Goal: Task Accomplishment & Management: Use online tool/utility

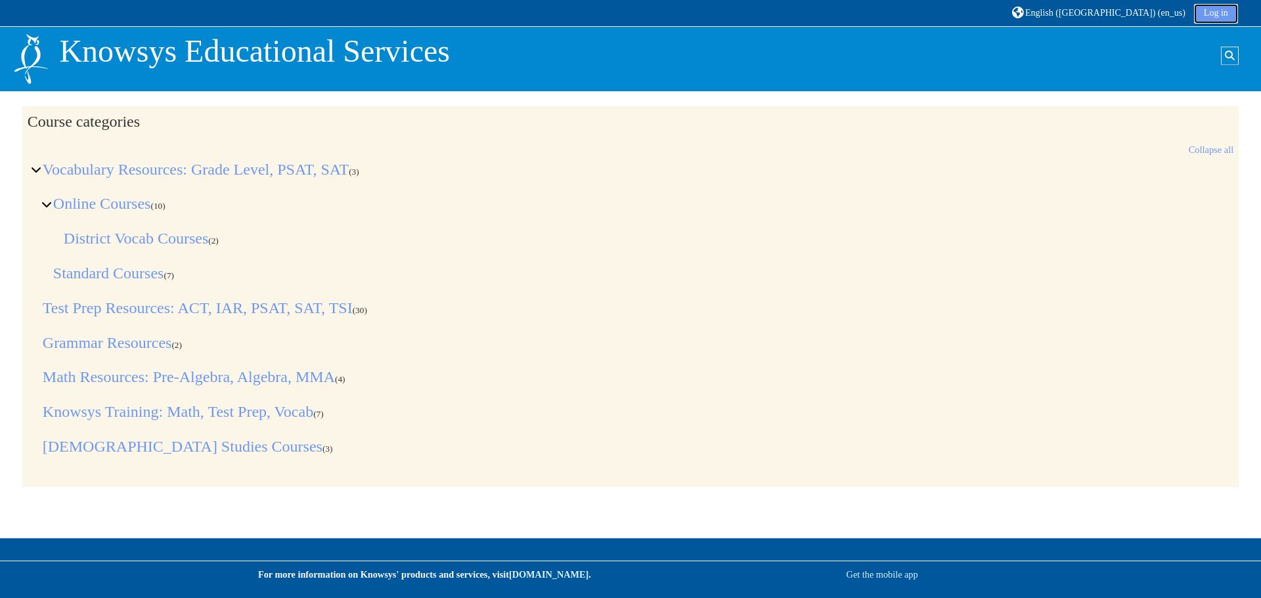
click at [1220, 14] on link "Log in" at bounding box center [1216, 14] width 44 height 20
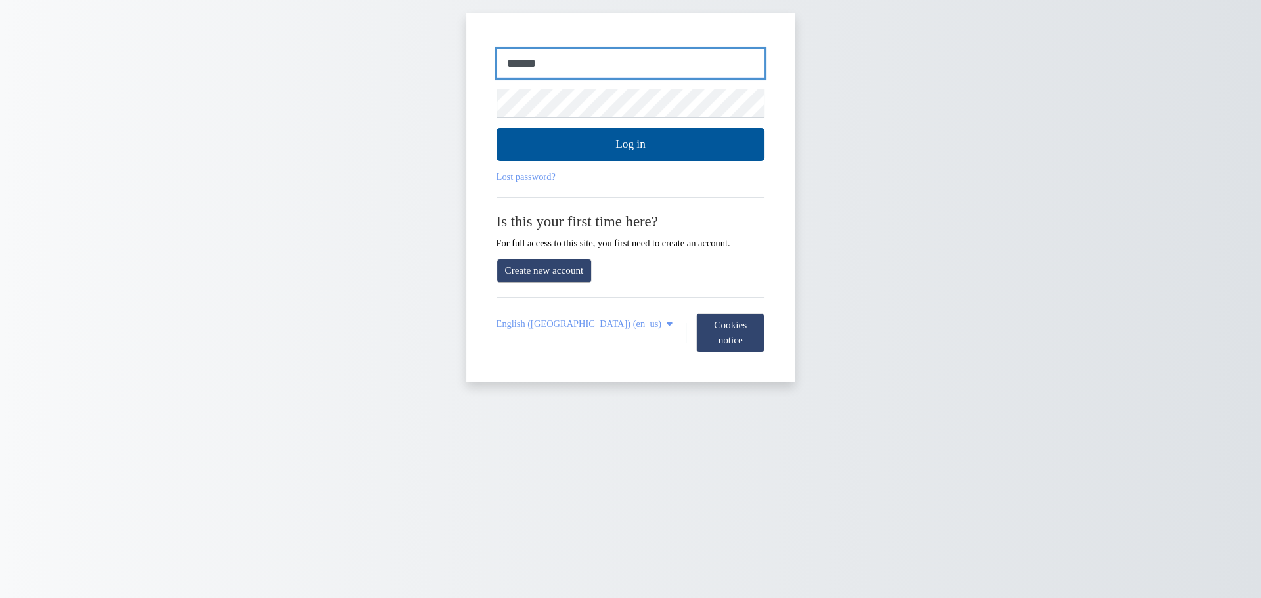
click at [618, 62] on input "******" at bounding box center [631, 64] width 269 height 30
type input "**********"
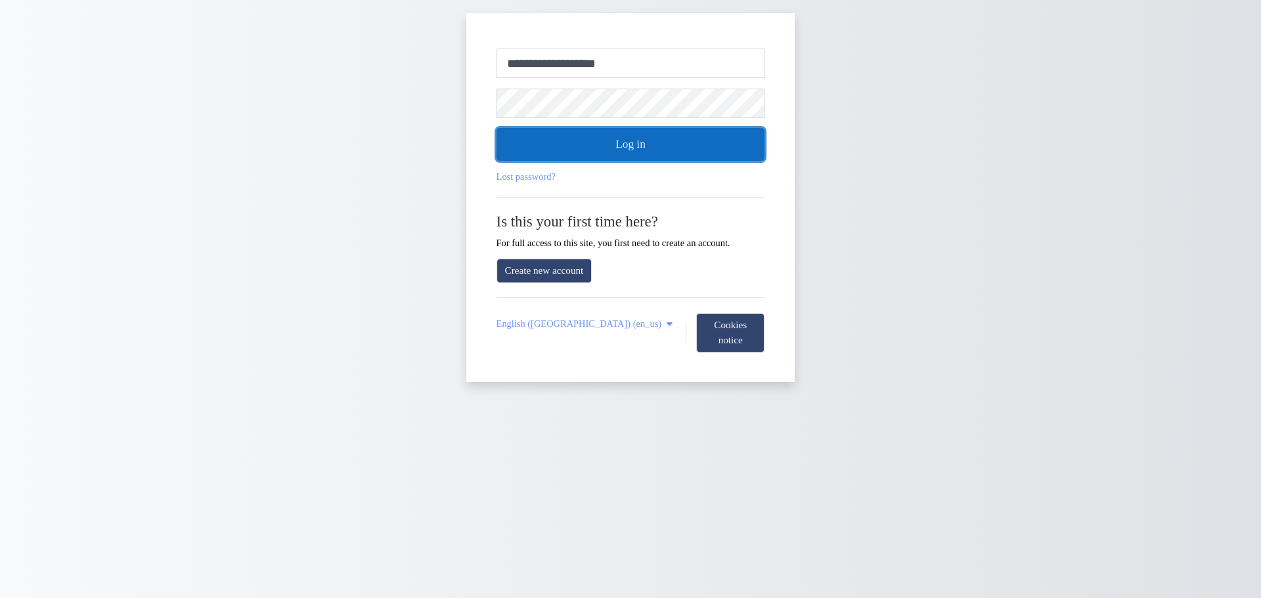
click at [622, 145] on button "Log in" at bounding box center [631, 144] width 269 height 33
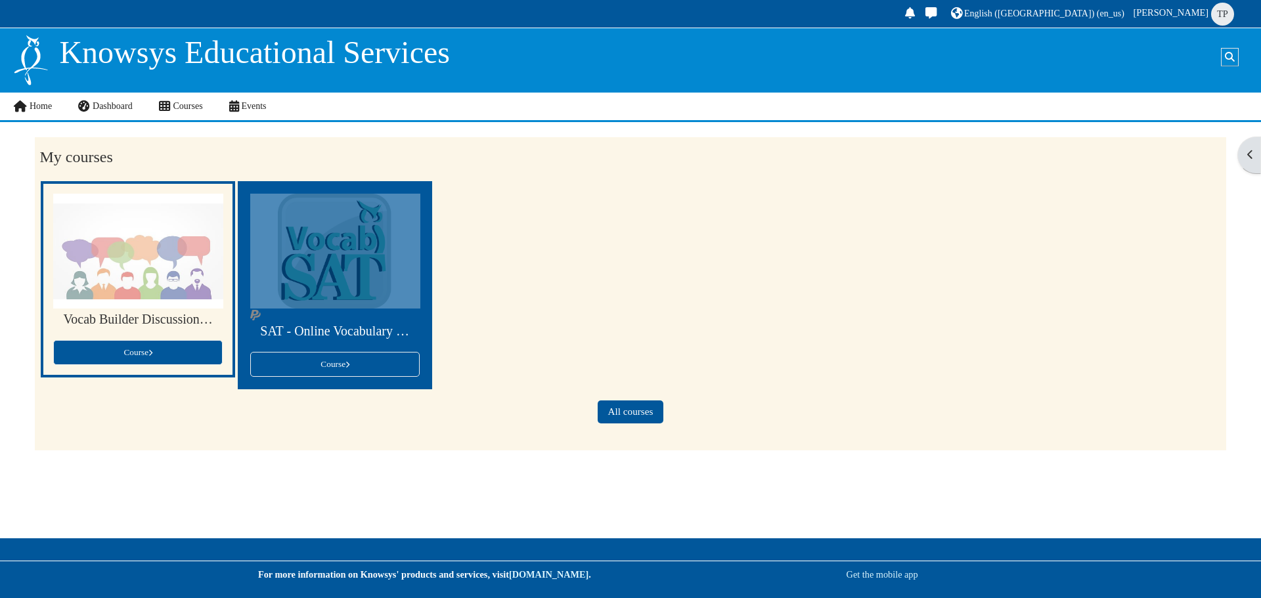
click at [363, 249] on div at bounding box center [335, 251] width 170 height 115
click at [390, 367] on link "Course" at bounding box center [334, 364] width 169 height 25
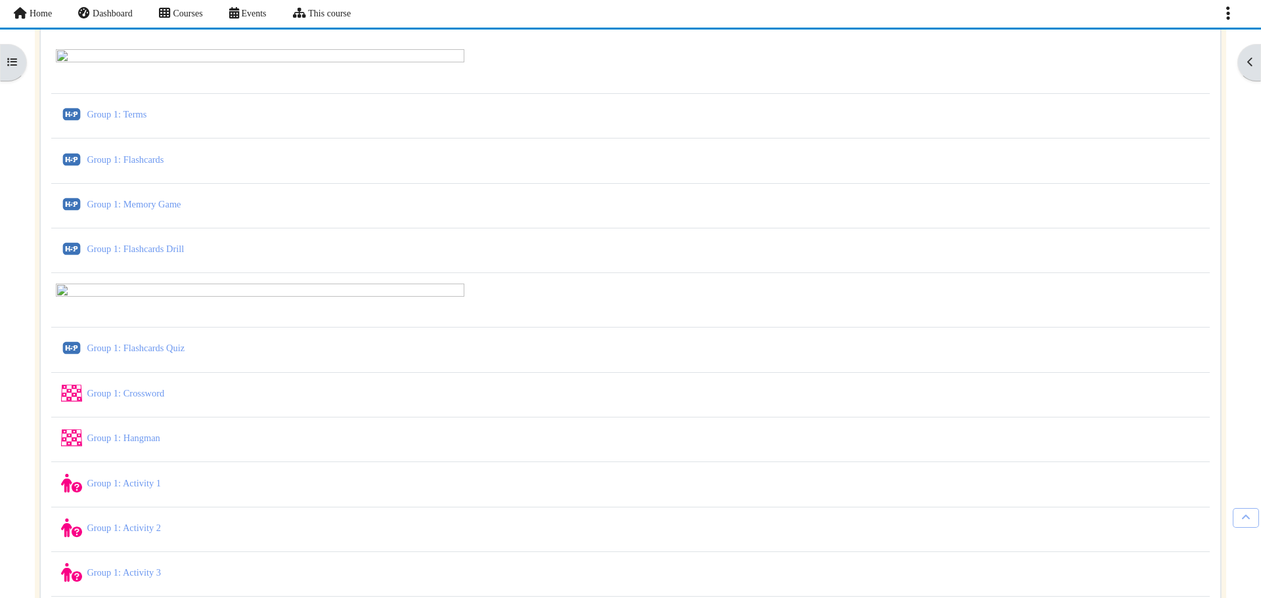
scroll to position [2189, 0]
click at [152, 484] on link "Group 1: Activity 1 Quiz" at bounding box center [124, 481] width 74 height 11
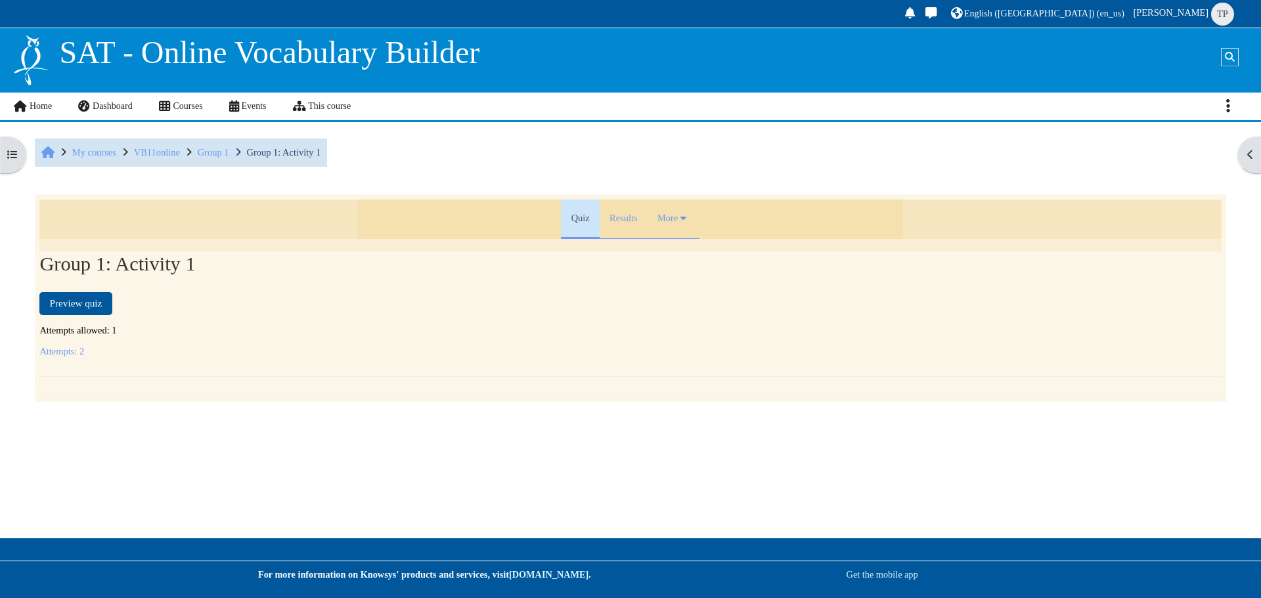
scroll to position [474, 0]
click at [92, 304] on button "Preview quiz" at bounding box center [75, 303] width 72 height 23
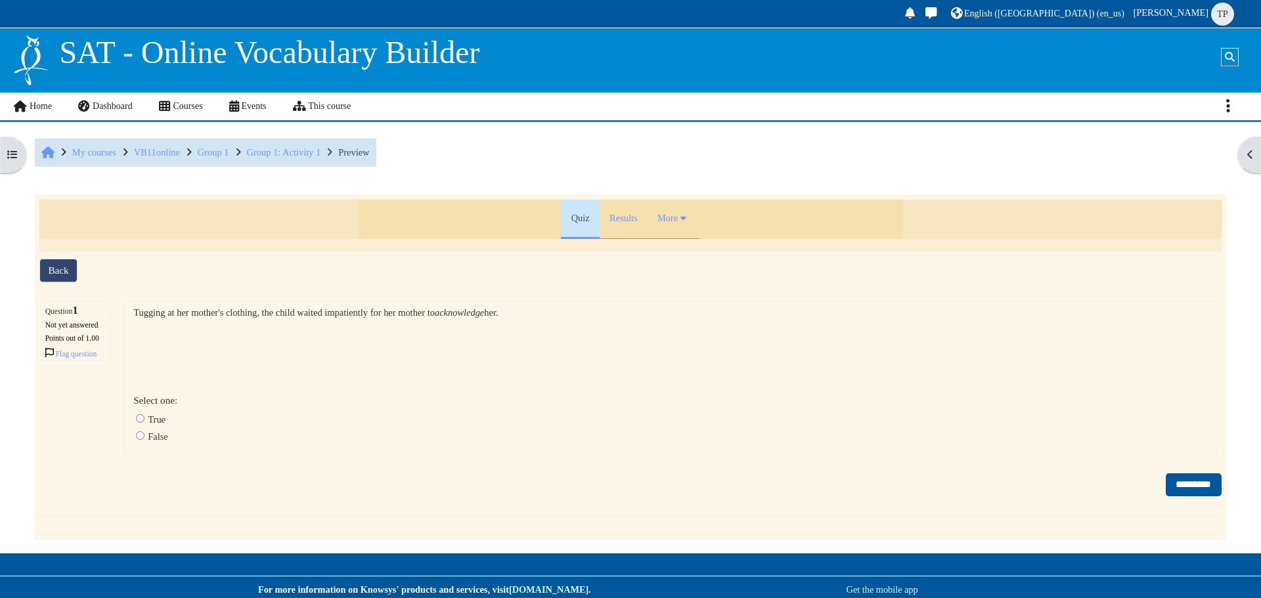
scroll to position [474, 0]
click at [618, 225] on link "Results" at bounding box center [624, 219] width 48 height 39
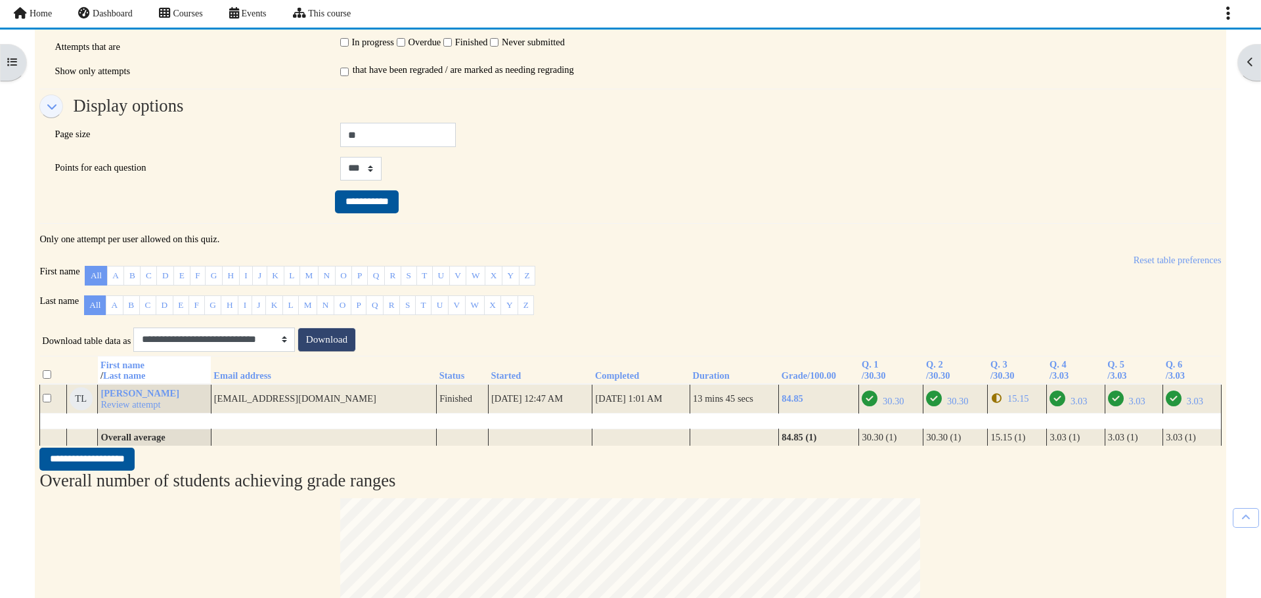
scroll to position [263, 0]
click at [392, 204] on input "**********" at bounding box center [366, 203] width 63 height 23
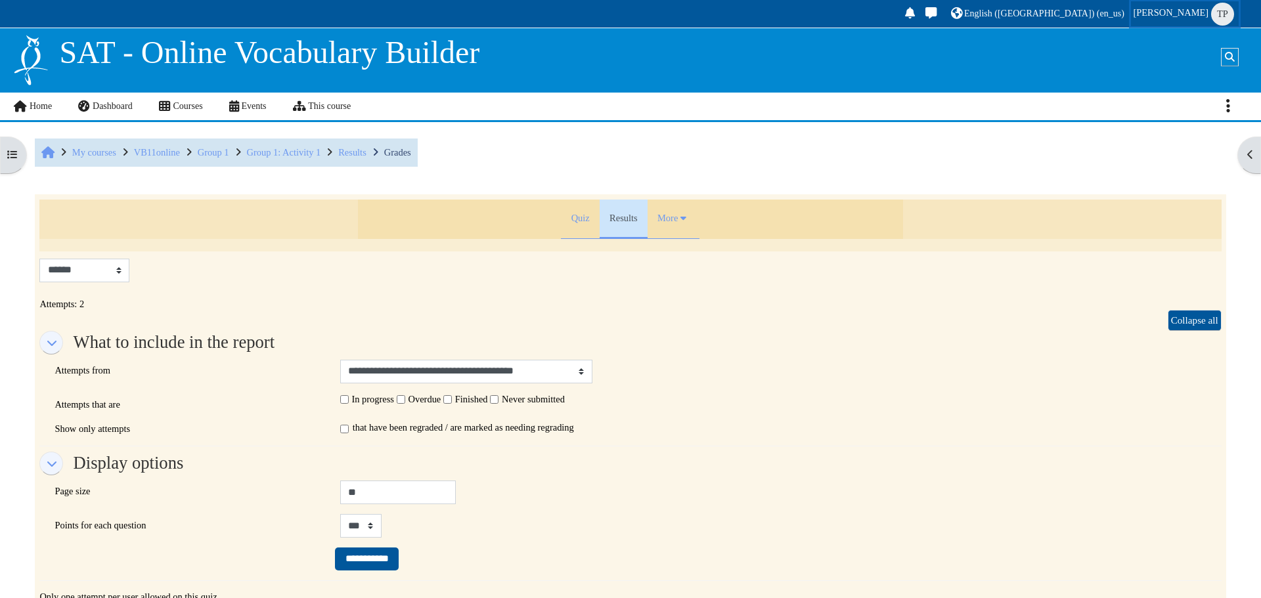
click at [1212, 12] on span "TP" at bounding box center [1222, 14] width 23 height 23
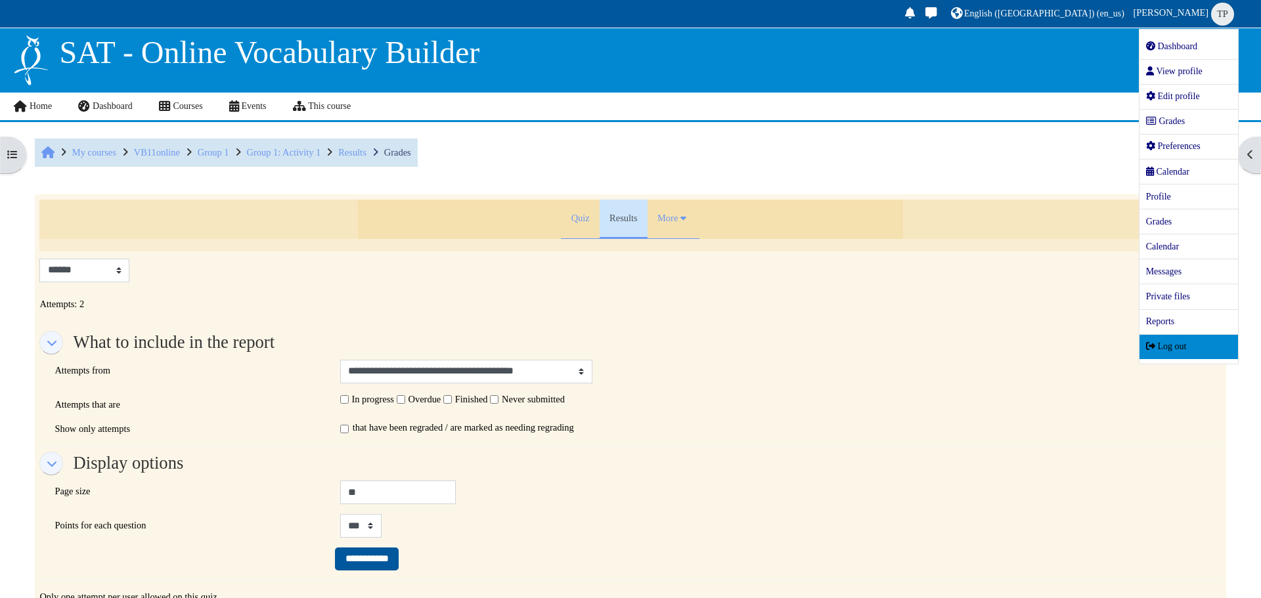
click at [1199, 351] on link "Log out" at bounding box center [1189, 347] width 99 height 24
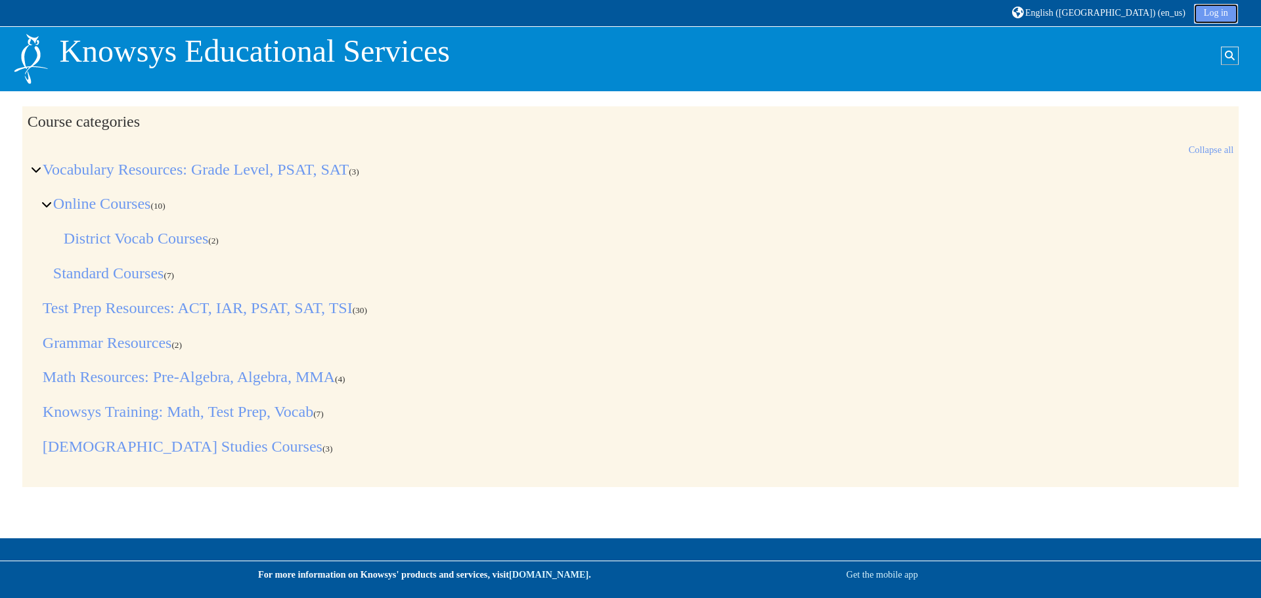
click at [1214, 18] on link "Log in" at bounding box center [1216, 14] width 44 height 20
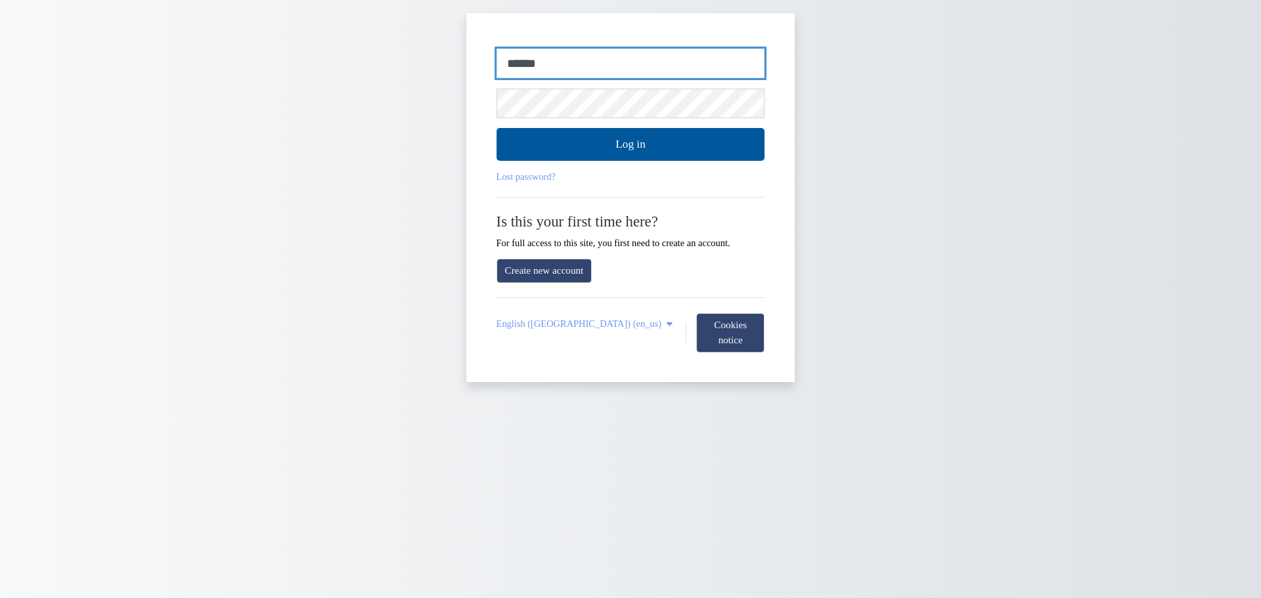
click at [648, 62] on input "******" at bounding box center [631, 64] width 269 height 30
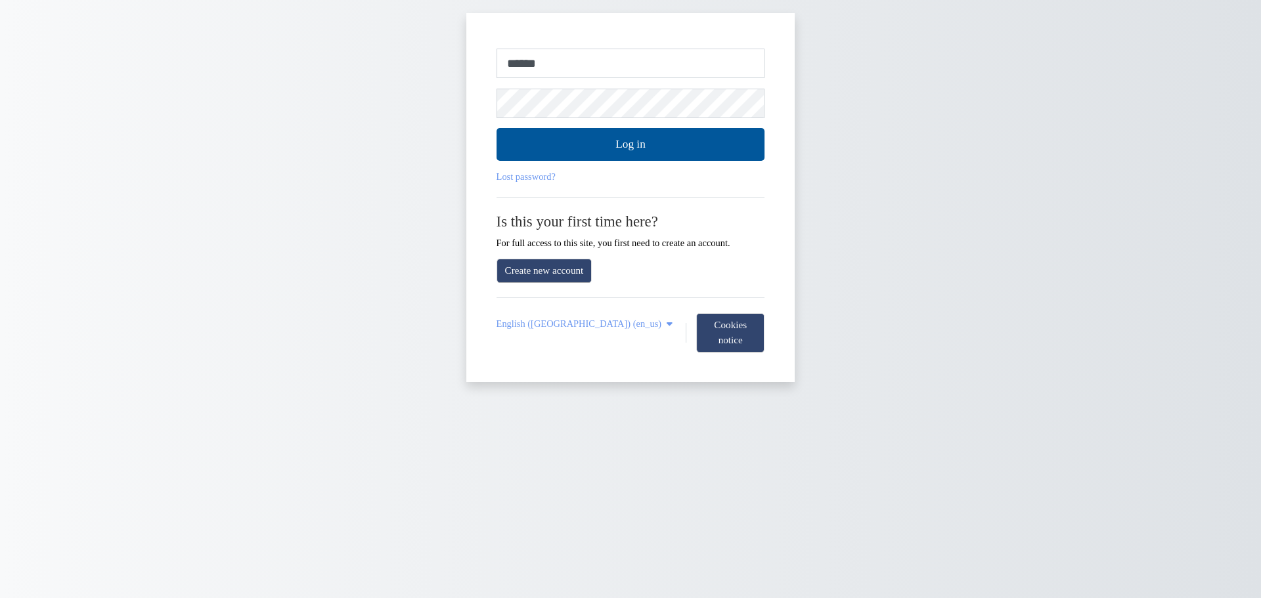
drag, startPoint x: 904, startPoint y: 167, endPoint x: 896, endPoint y: 169, distance: 8.0
click at [903, 167] on div "Skip to create new account Username or email ****** Password Log in Lost passwo…" at bounding box center [630, 207] width 1187 height 389
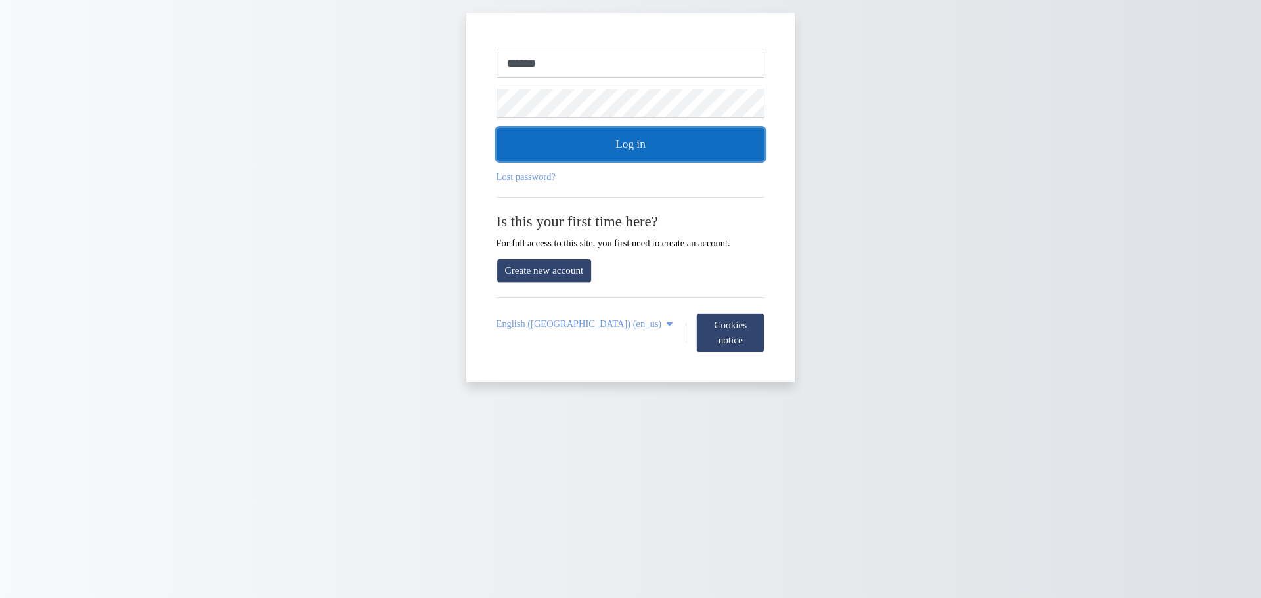
click at [716, 152] on button "Log in" at bounding box center [631, 144] width 269 height 33
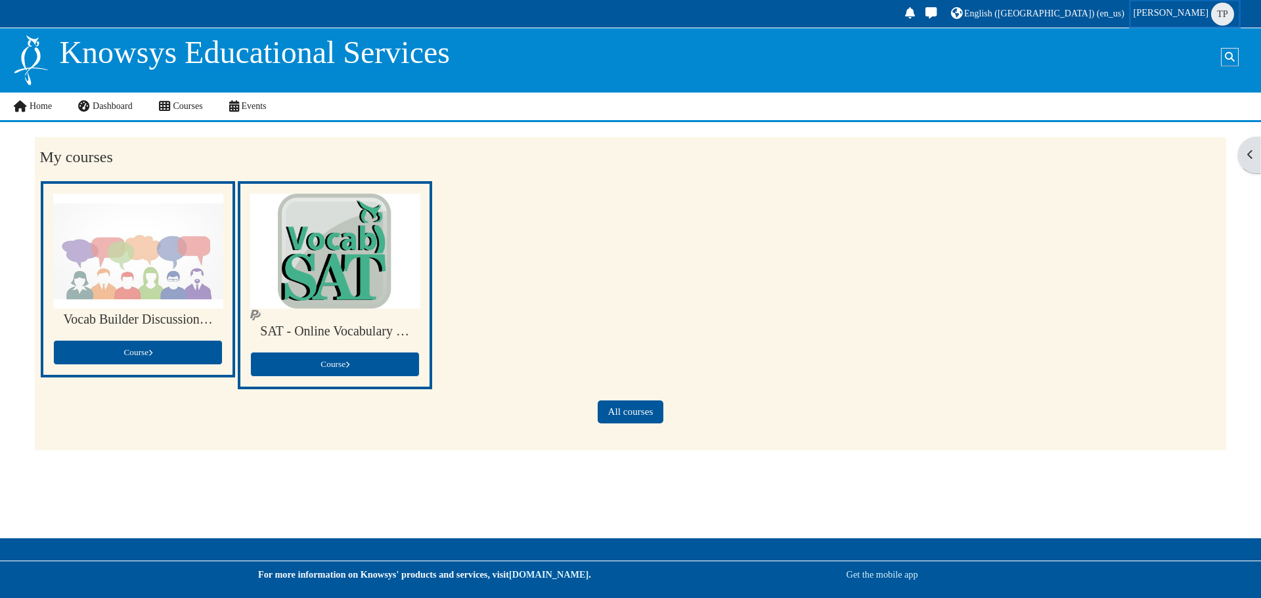
click at [1205, 11] on span "Tran Phan" at bounding box center [1171, 12] width 76 height 11
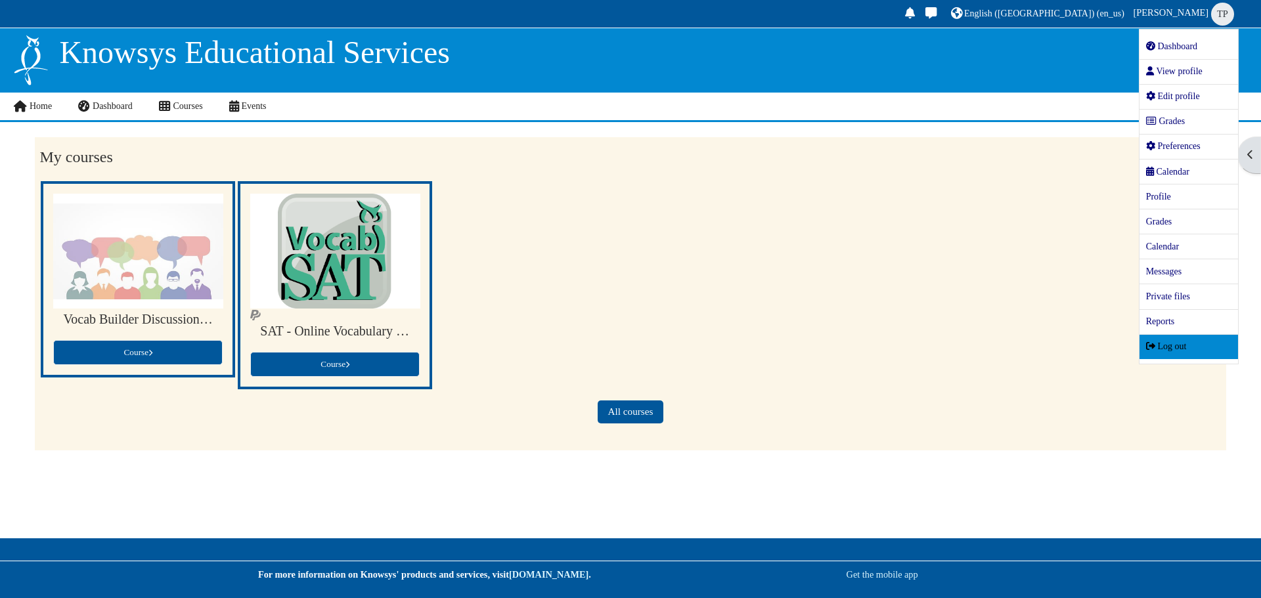
click at [1191, 341] on link "Log out" at bounding box center [1189, 347] width 99 height 24
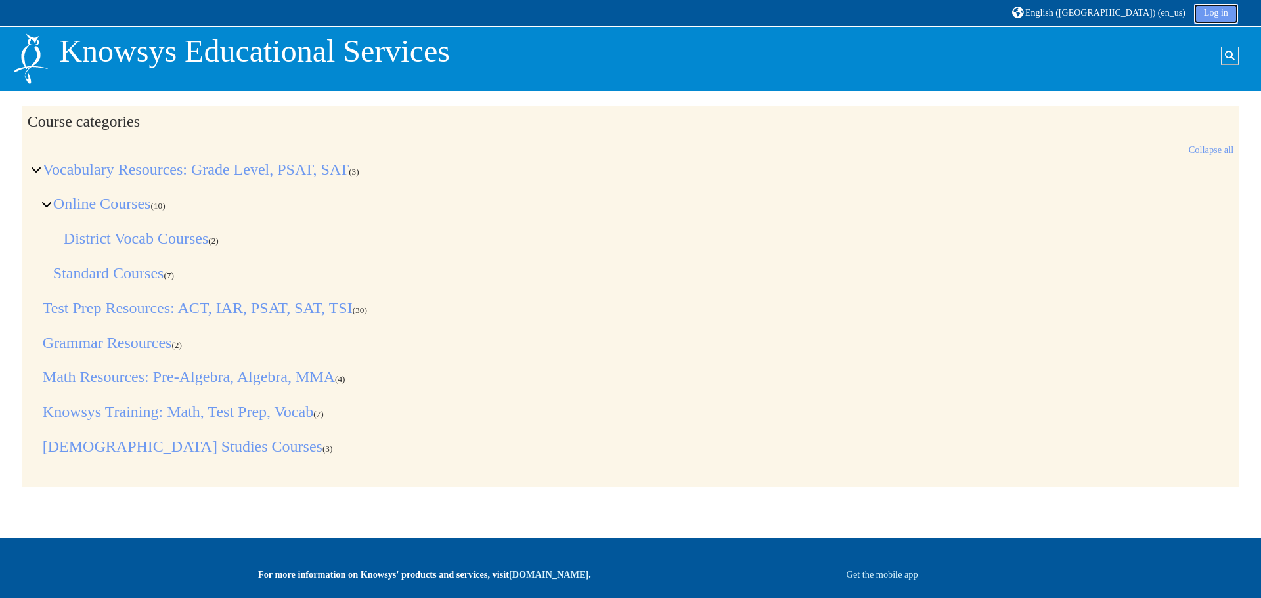
click at [1201, 12] on link "Log in" at bounding box center [1216, 14] width 44 height 20
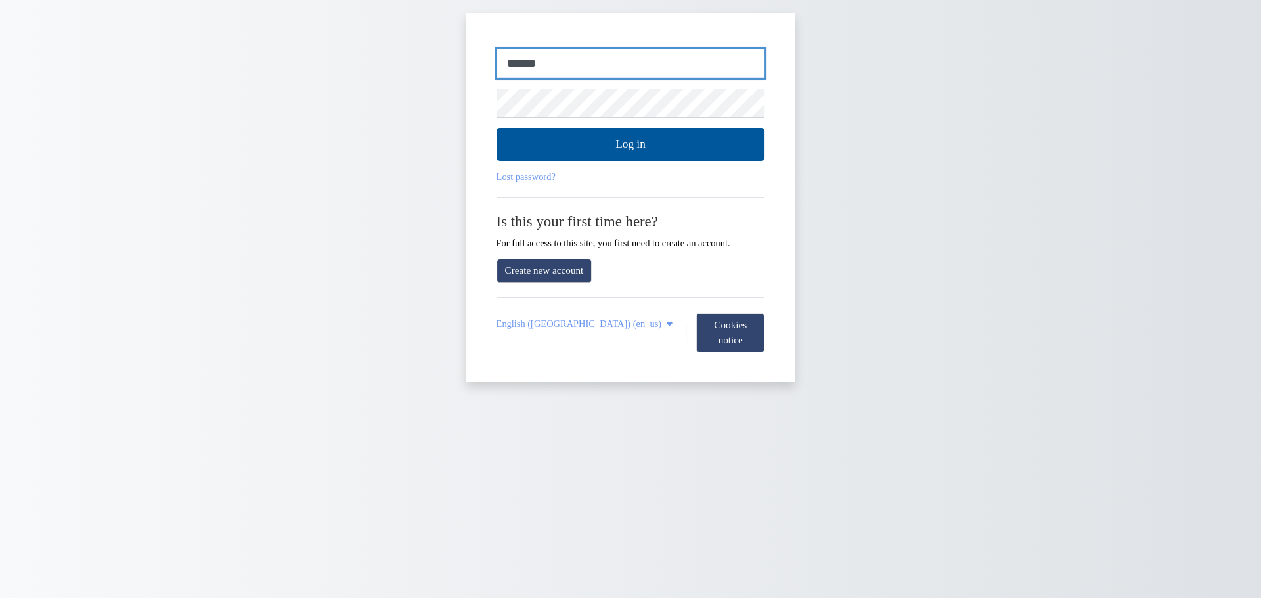
click at [684, 58] on input "******" at bounding box center [631, 64] width 269 height 30
type input "**********"
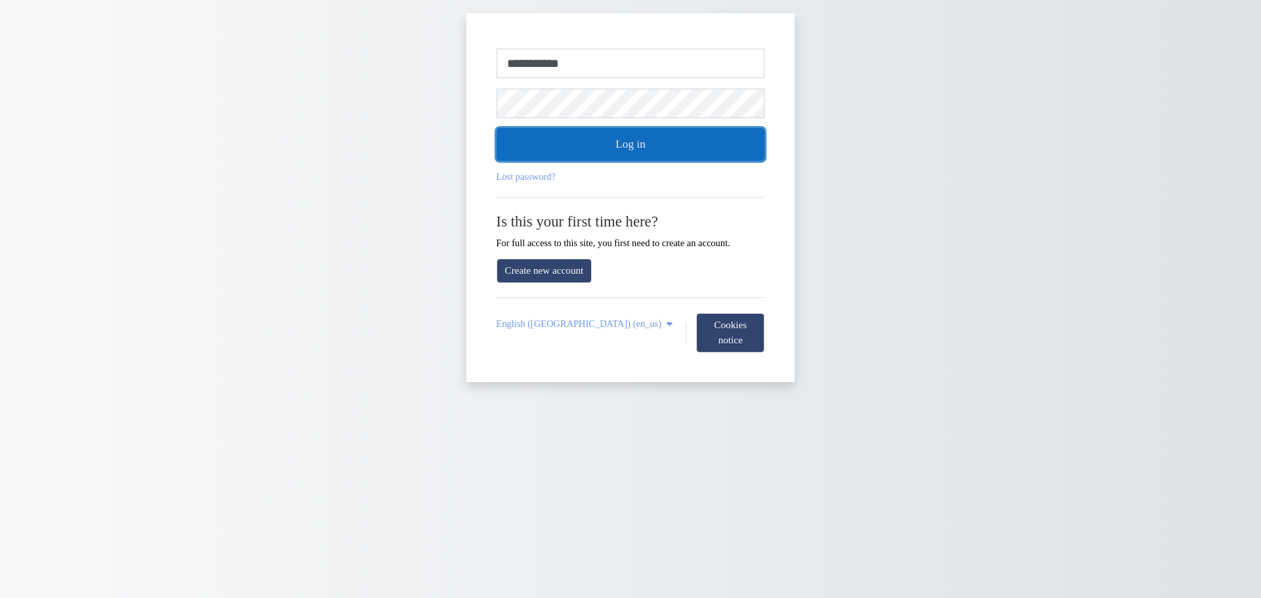
click at [680, 140] on button "Log in" at bounding box center [631, 144] width 269 height 33
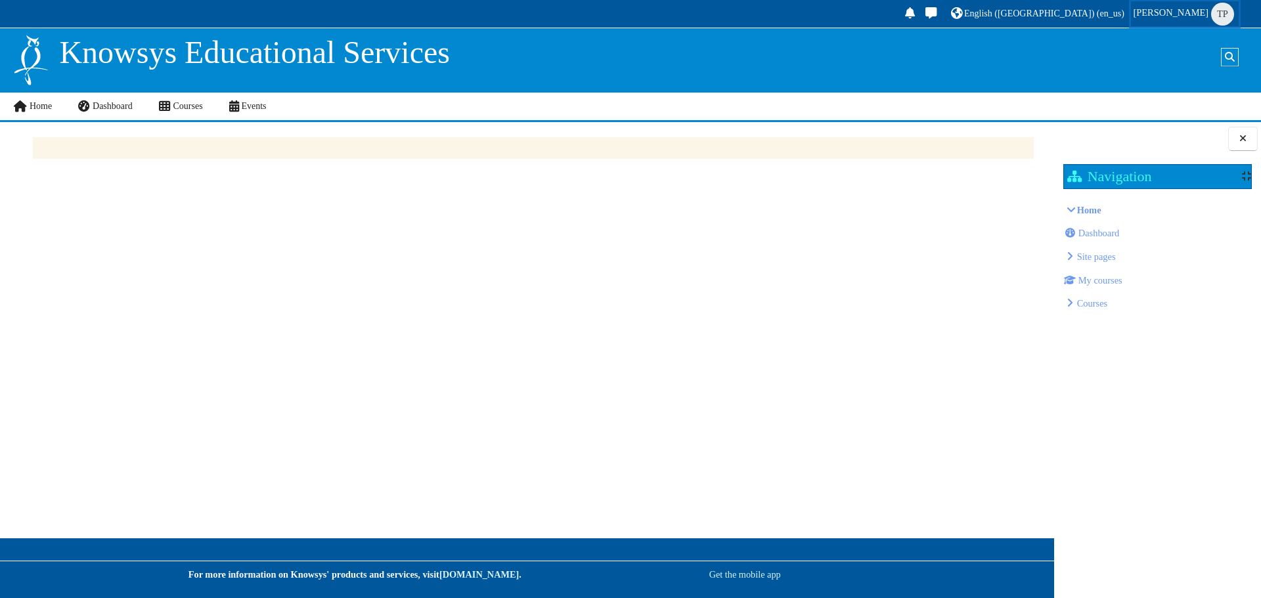
click at [1215, 16] on span "TP" at bounding box center [1222, 14] width 23 height 23
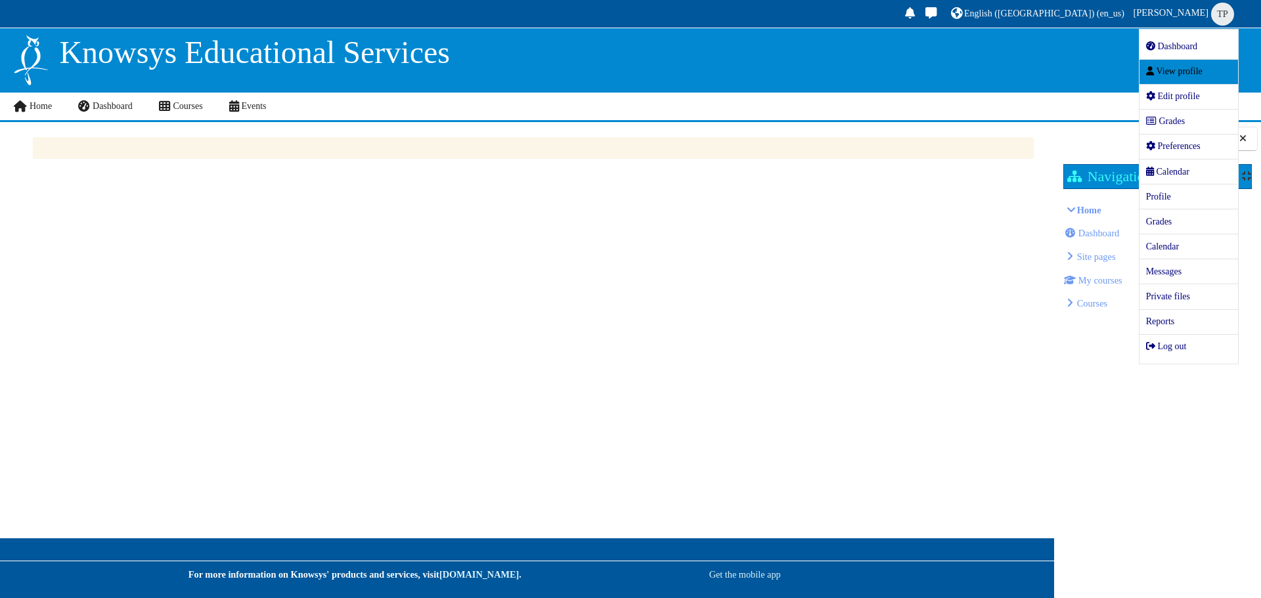
click at [1179, 72] on span "View profile" at bounding box center [1174, 71] width 56 height 10
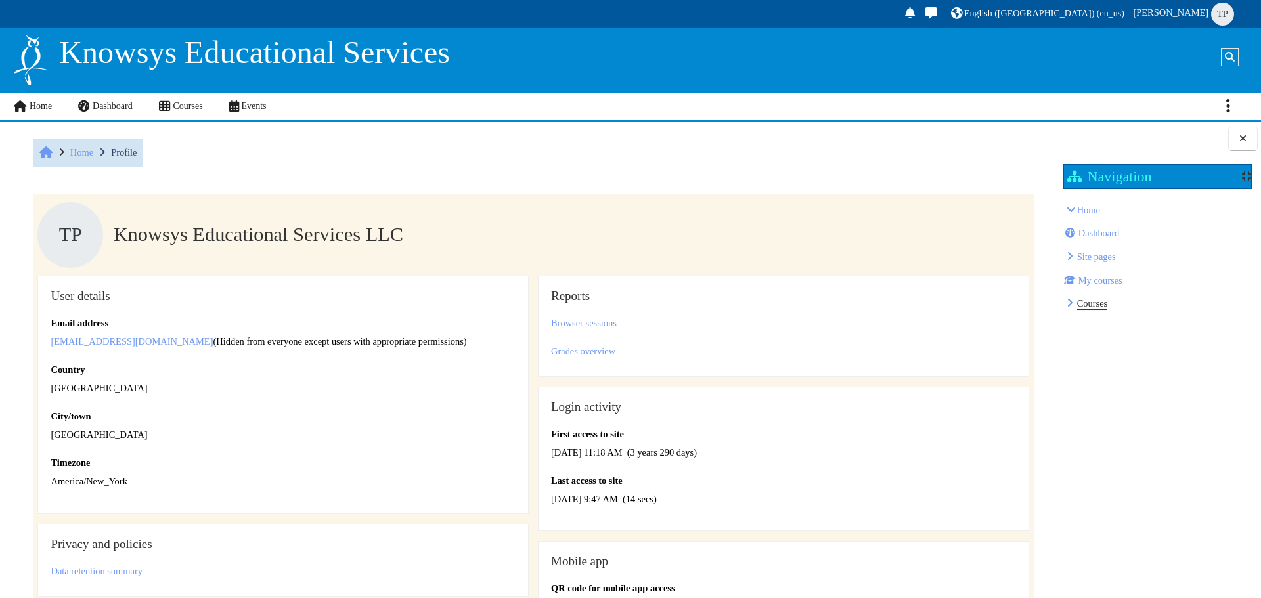
click at [1101, 303] on link "Courses" at bounding box center [1092, 303] width 31 height 11
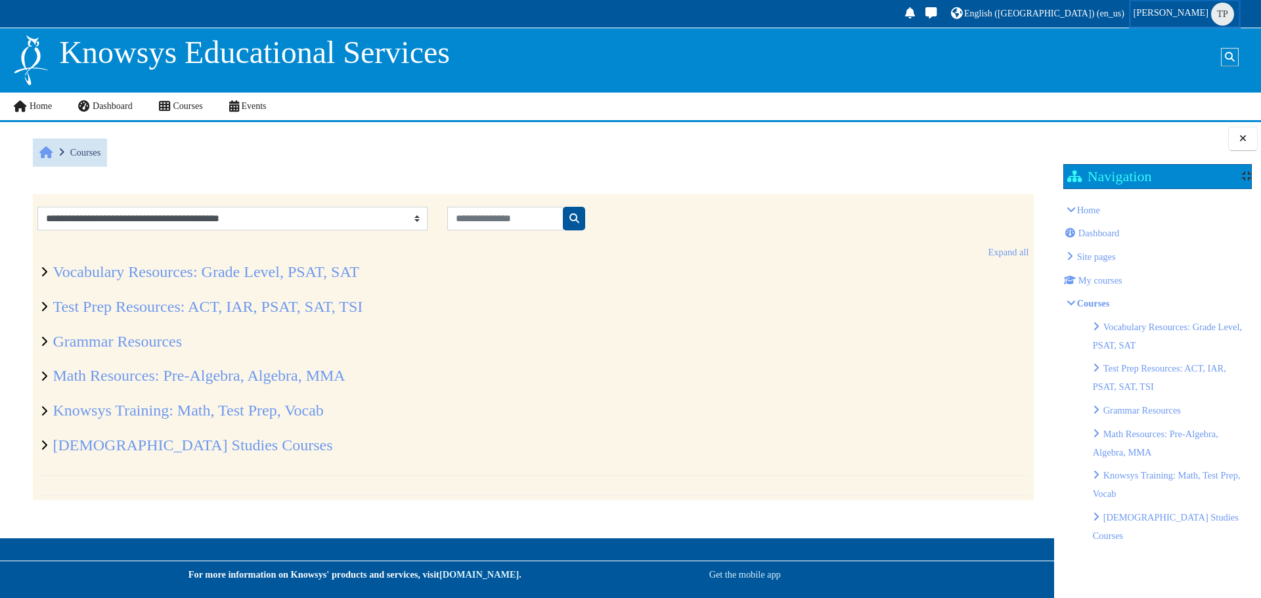
click at [1218, 12] on span "TP" at bounding box center [1222, 14] width 23 height 23
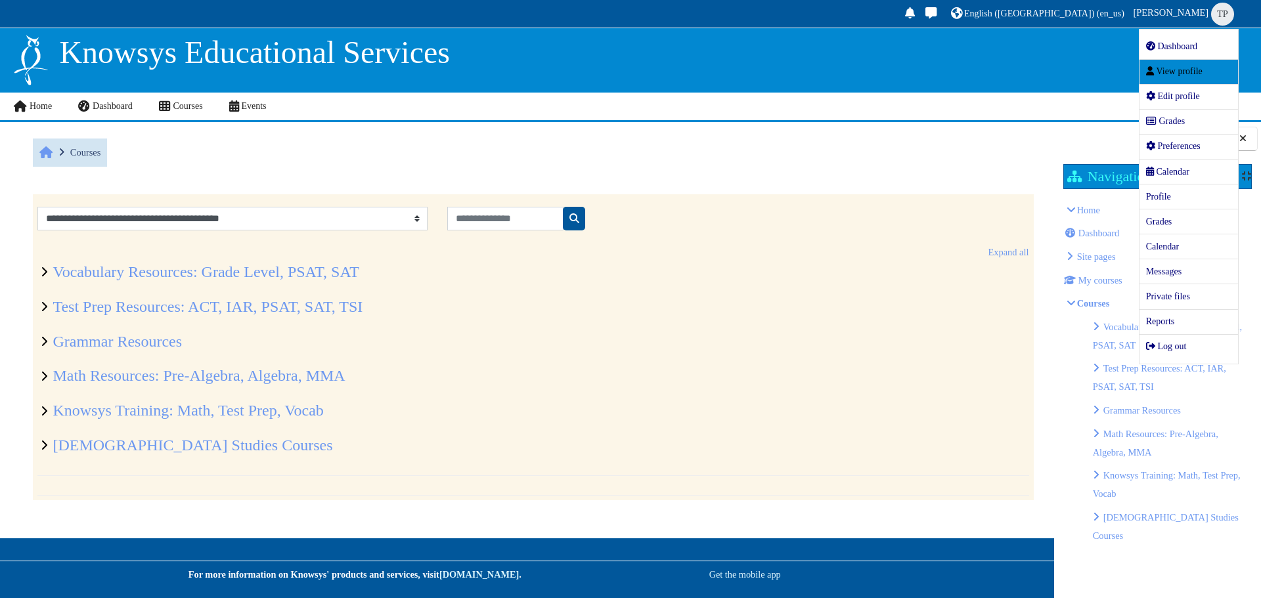
click at [1183, 70] on span "View profile" at bounding box center [1174, 71] width 56 height 10
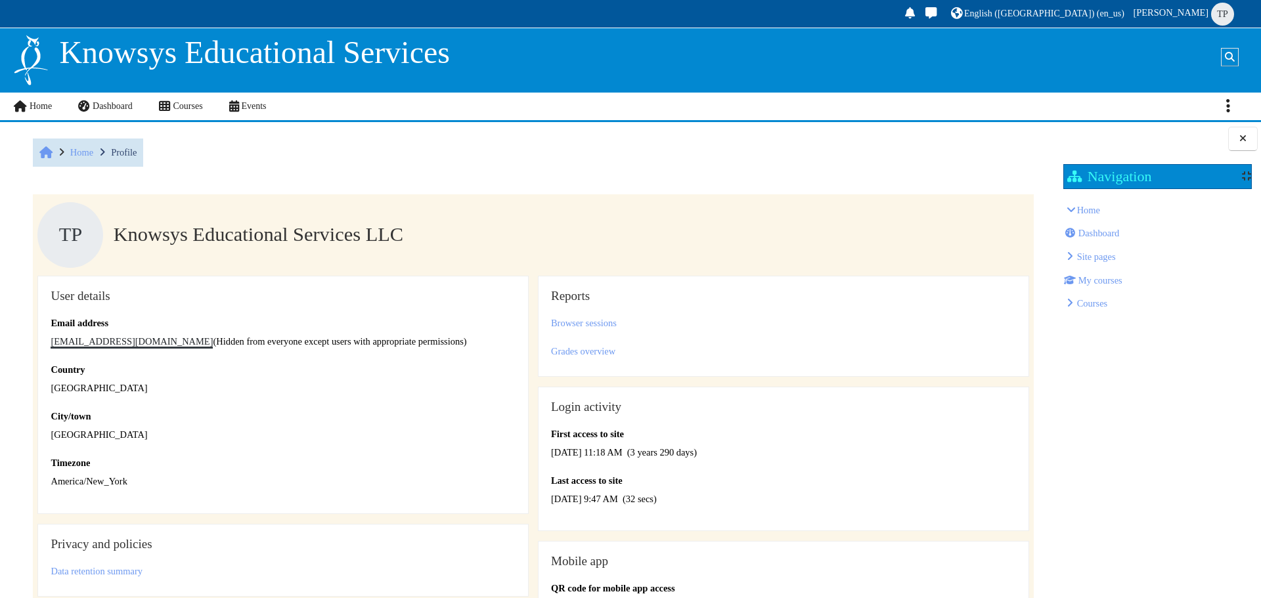
click at [97, 338] on link "phantracyusa@yahoo.com" at bounding box center [132, 341] width 162 height 11
click at [1227, 106] on icon "Actions menu" at bounding box center [1228, 106] width 4 height 16
click at [1246, 141] on icon at bounding box center [1243, 138] width 12 height 10
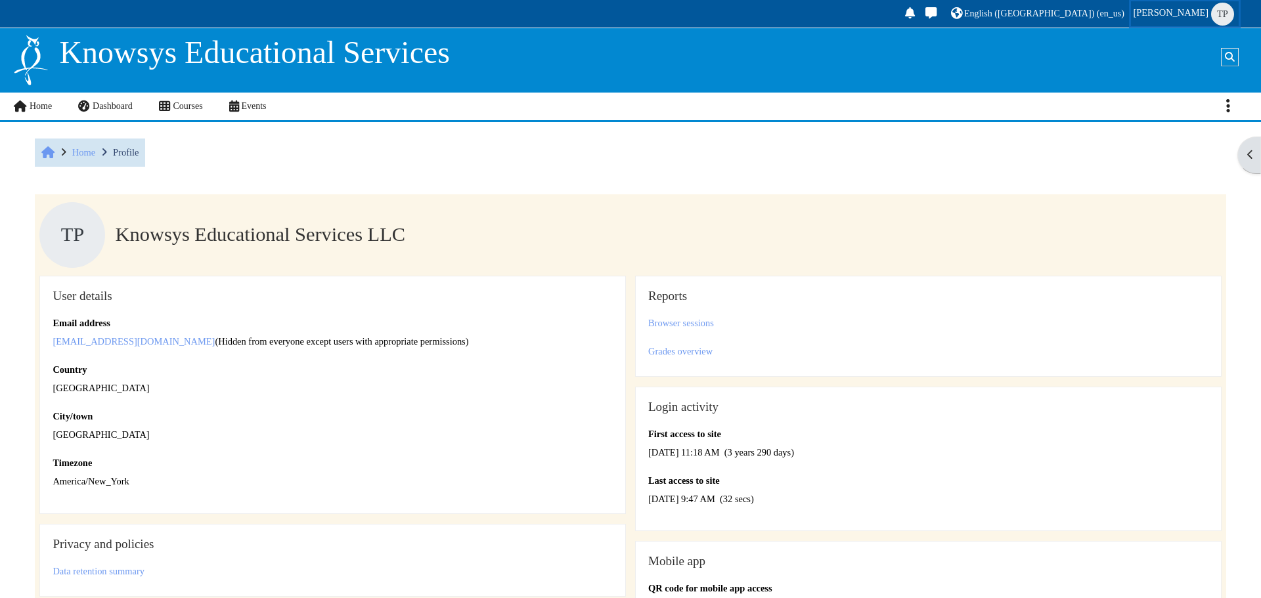
click at [1228, 20] on span "TP" at bounding box center [1222, 14] width 23 height 23
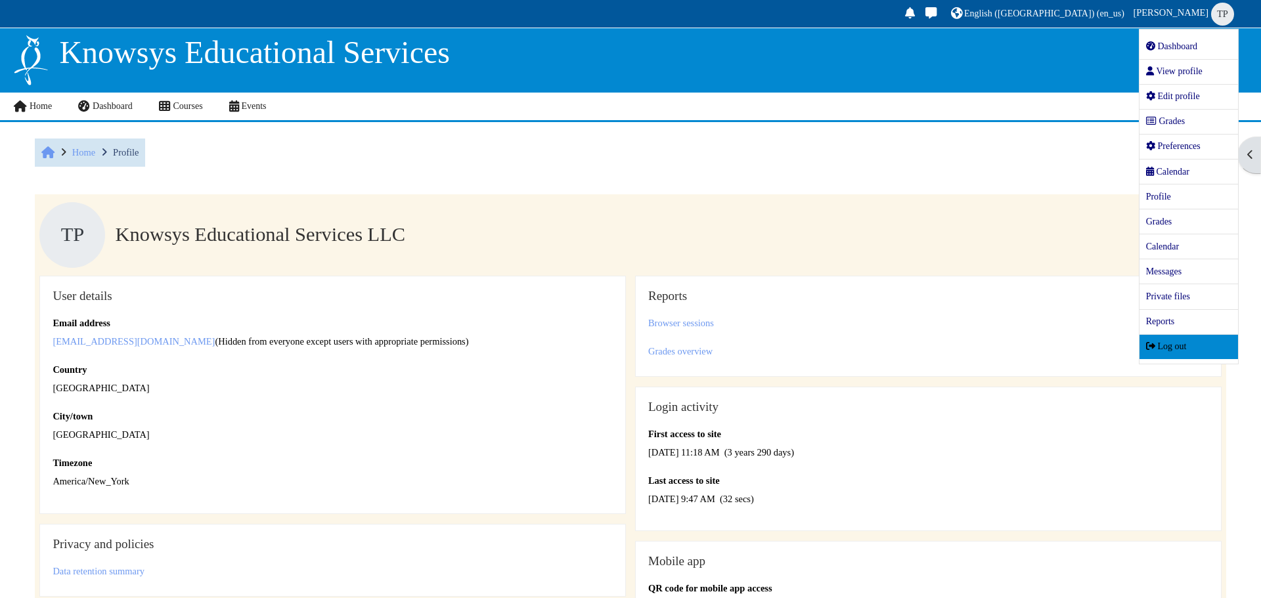
click at [1199, 353] on link "Log out" at bounding box center [1189, 347] width 99 height 24
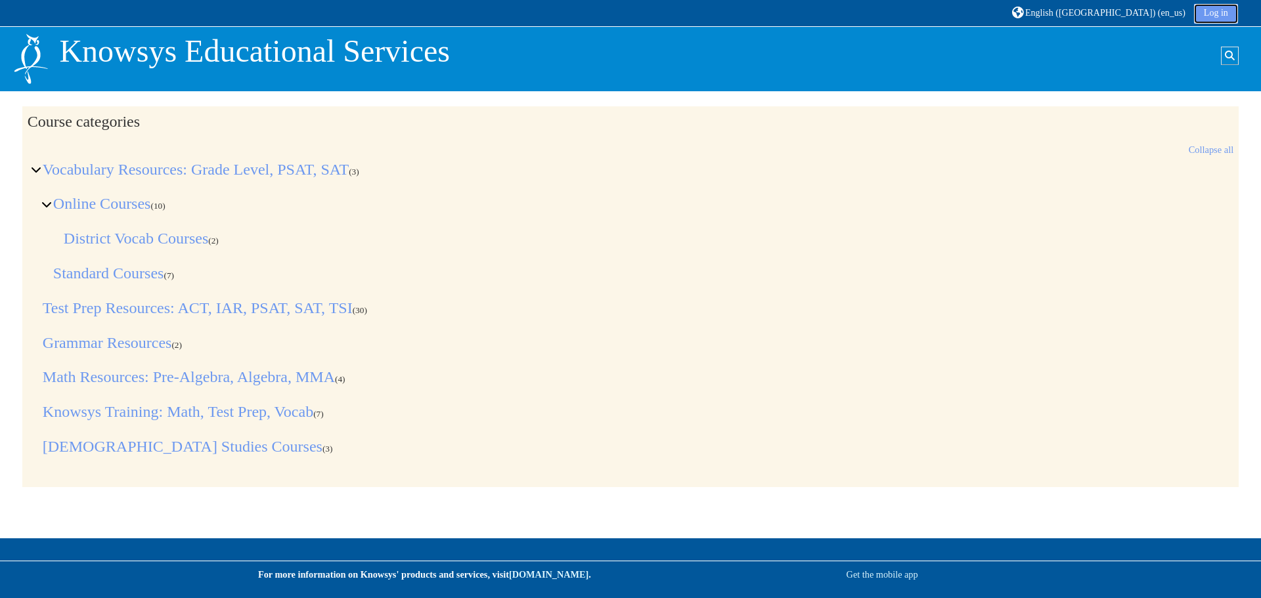
click at [1218, 16] on link "Log in" at bounding box center [1216, 14] width 44 height 20
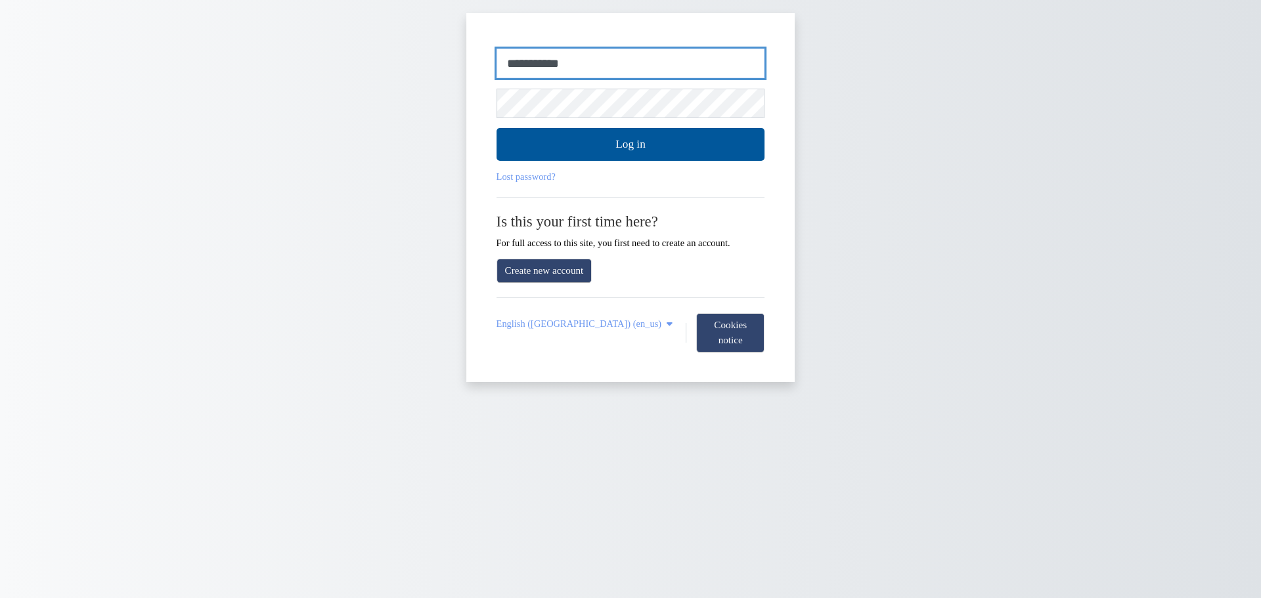
click at [692, 60] on input "**********" at bounding box center [631, 64] width 269 height 30
type input "******"
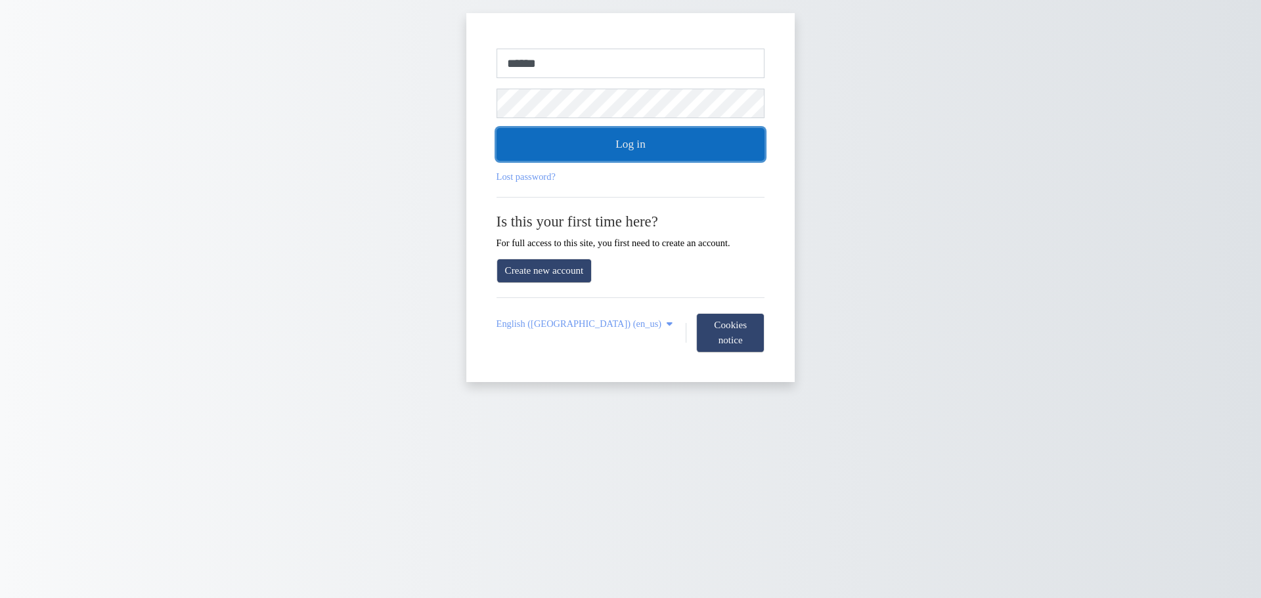
click at [650, 152] on button "Log in" at bounding box center [631, 144] width 269 height 33
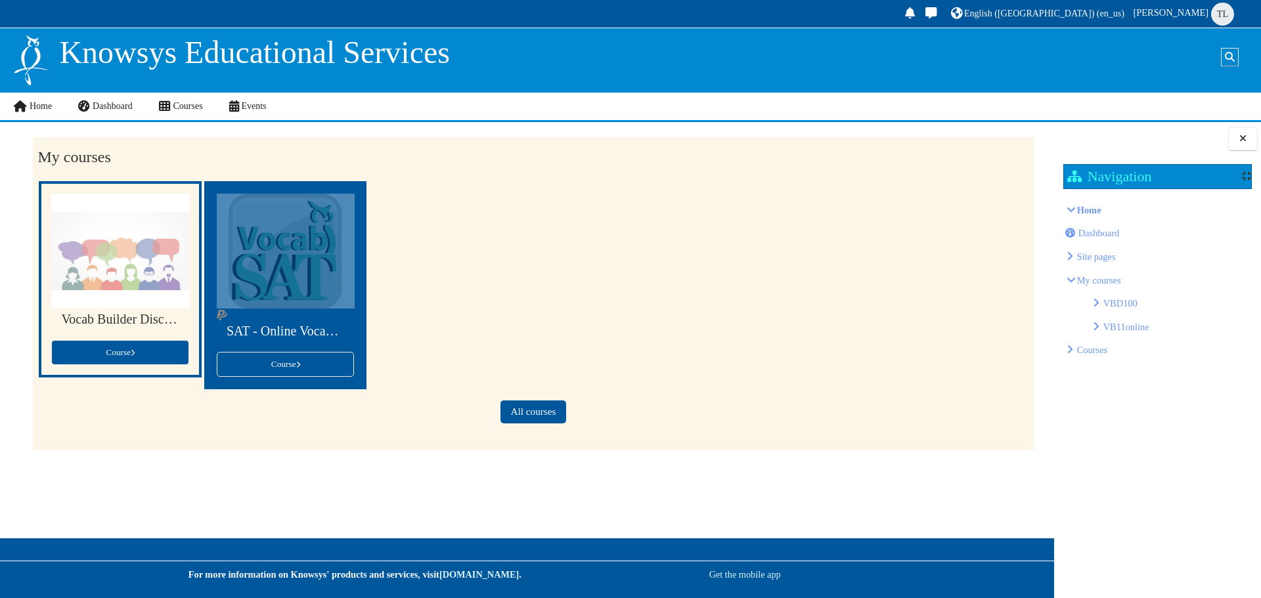
click at [268, 255] on div at bounding box center [286, 251] width 139 height 115
click at [282, 359] on link "Course" at bounding box center [286, 364] width 138 height 25
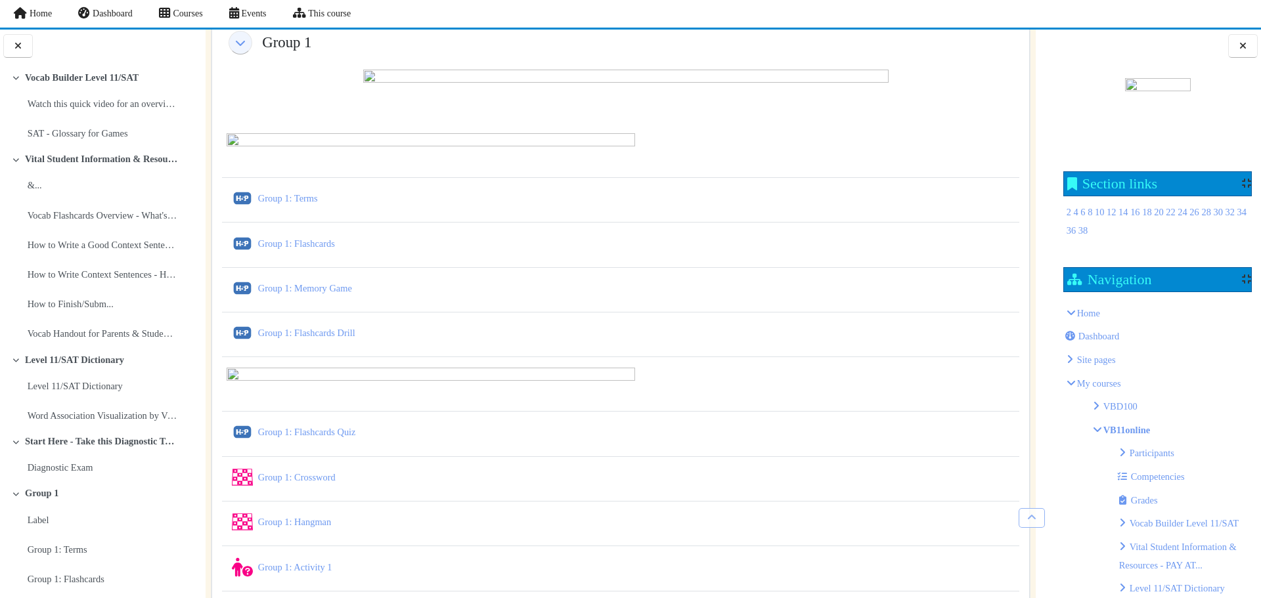
scroll to position [2452, 0]
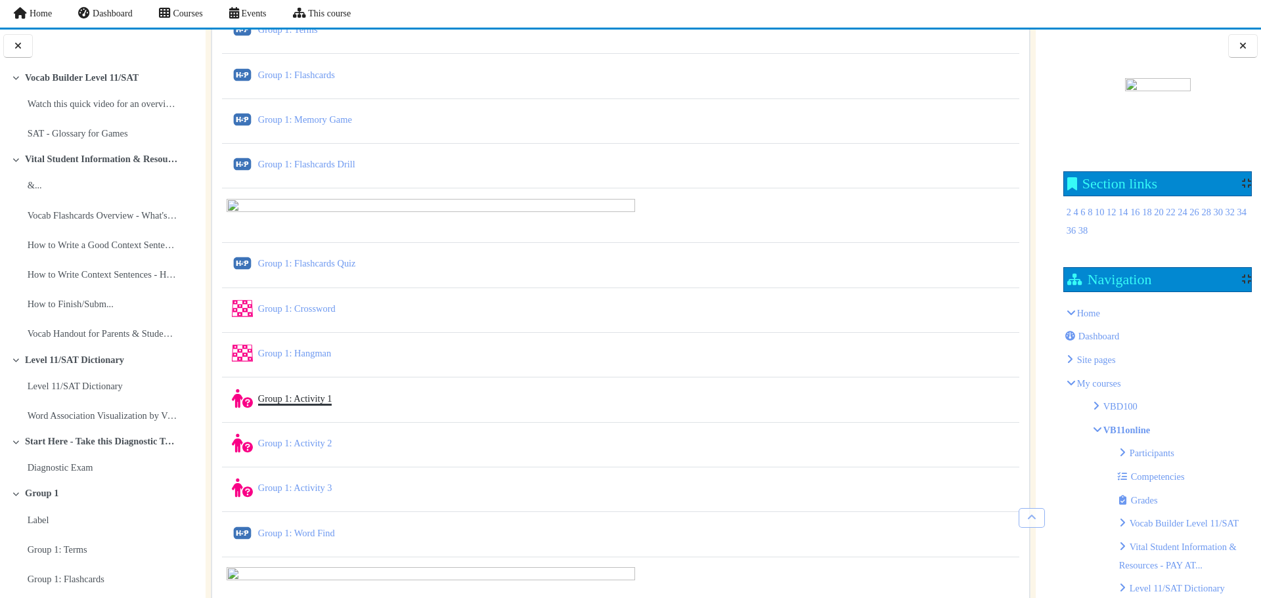
click at [294, 399] on link "Group 1: Activity 1 Quiz" at bounding box center [295, 398] width 74 height 11
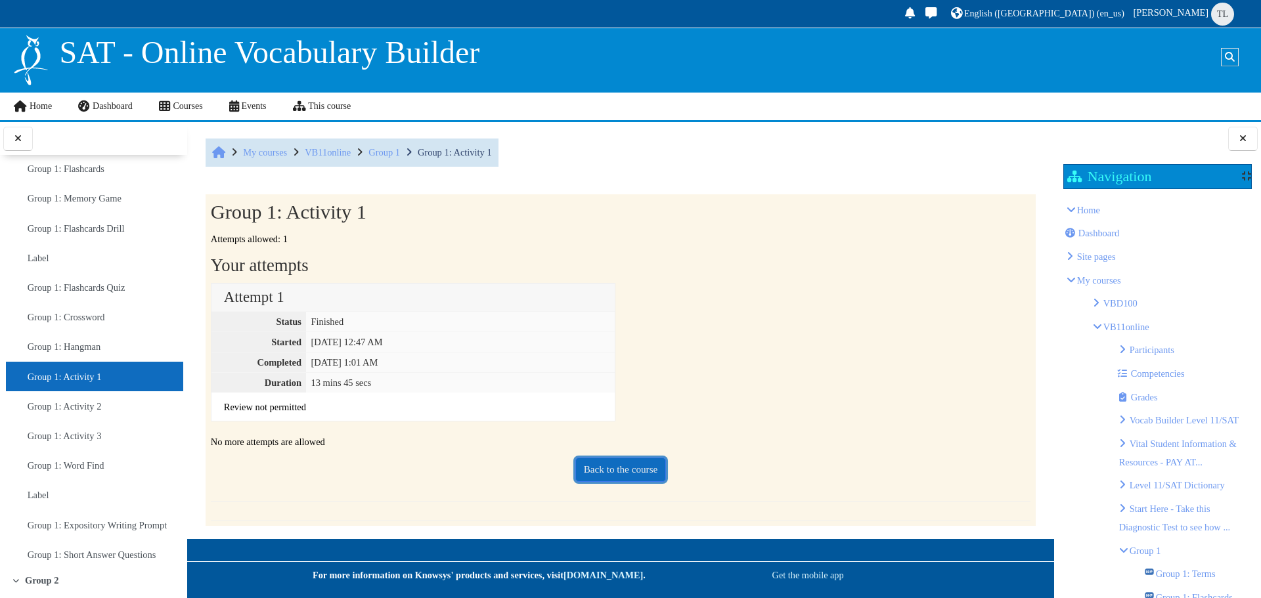
click at [627, 471] on button "Back to the course" at bounding box center [620, 470] width 91 height 24
